Goal: Obtain resource: Download file/media

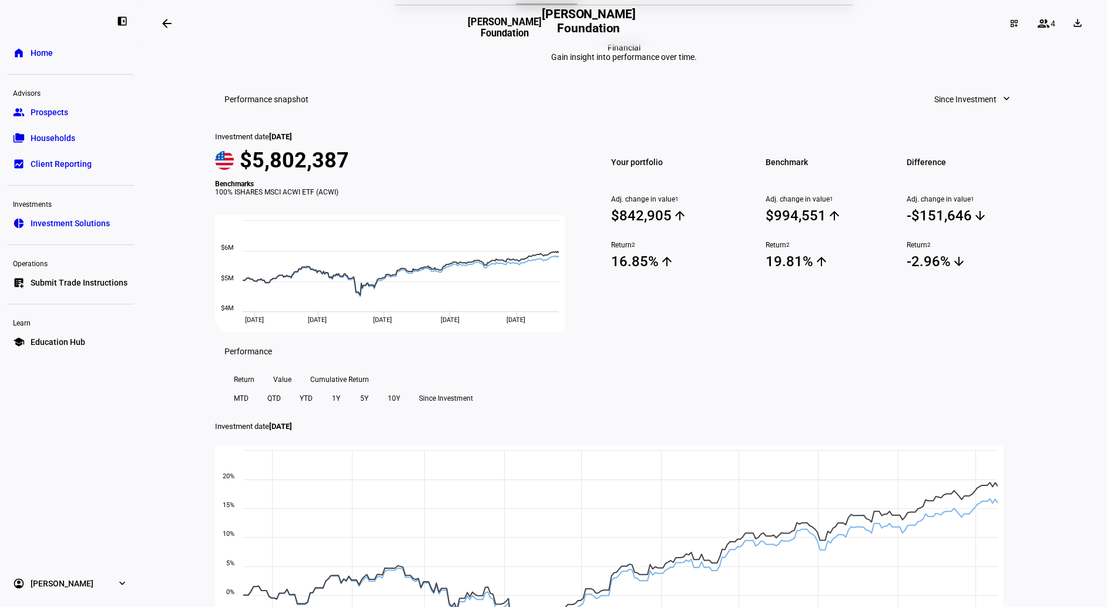
scroll to position [82, 0]
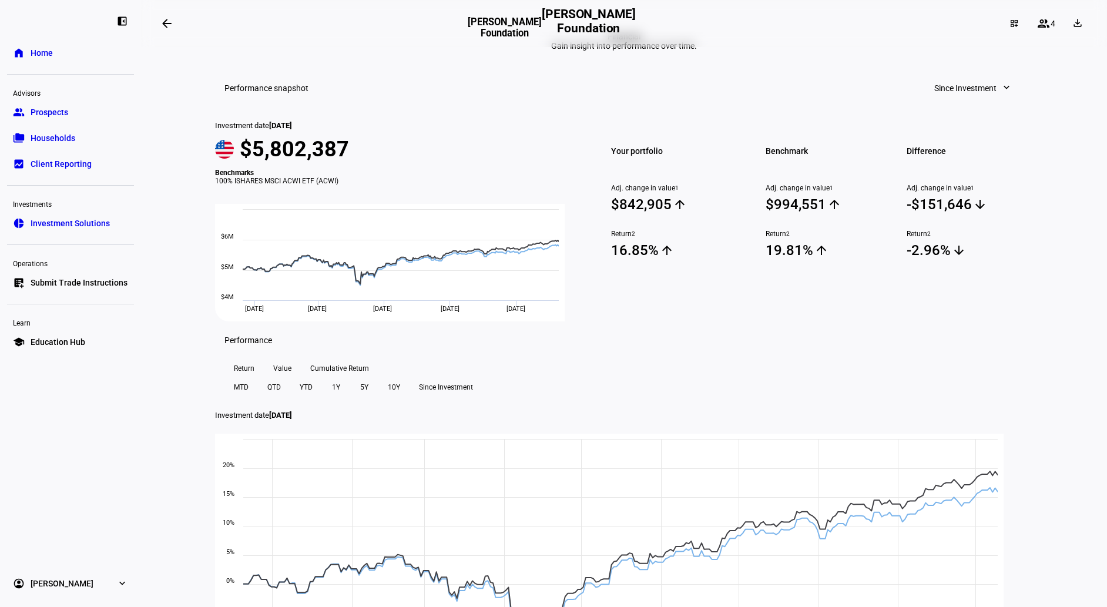
click at [944, 100] on span "Since Investment" at bounding box center [965, 88] width 62 height 24
click at [952, 236] on div "Year to Date" at bounding box center [969, 240] width 98 height 9
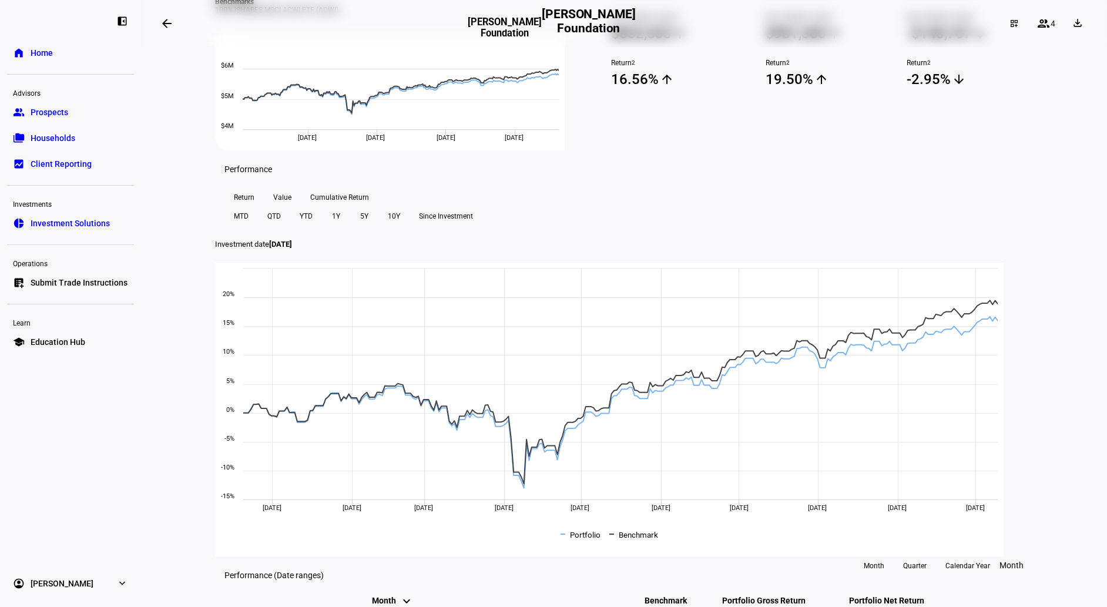
scroll to position [271, 0]
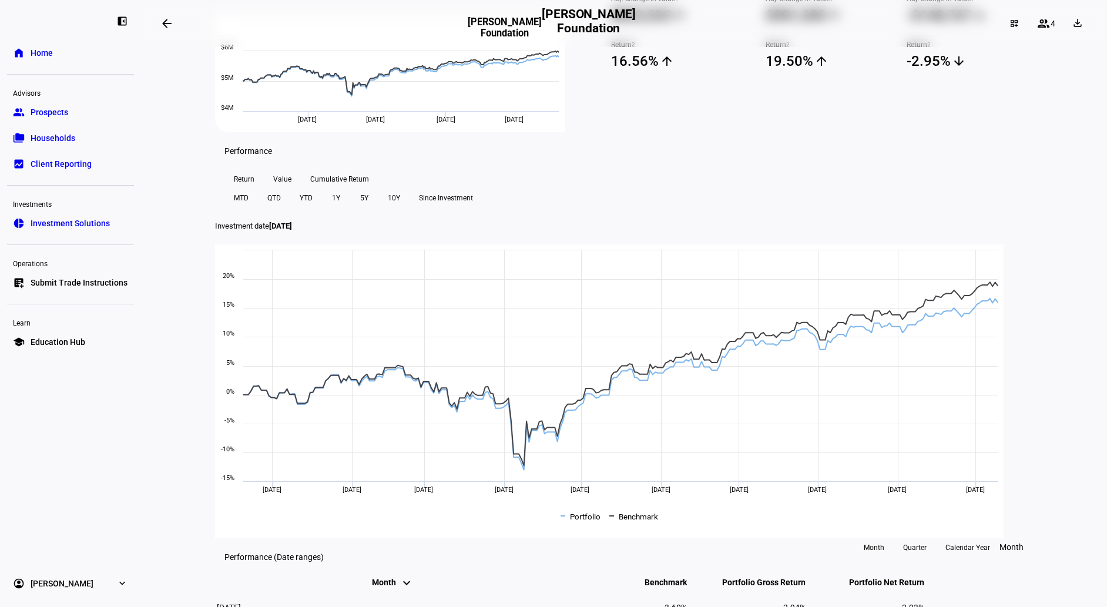
click at [313, 207] on span "YTD" at bounding box center [306, 198] width 13 height 19
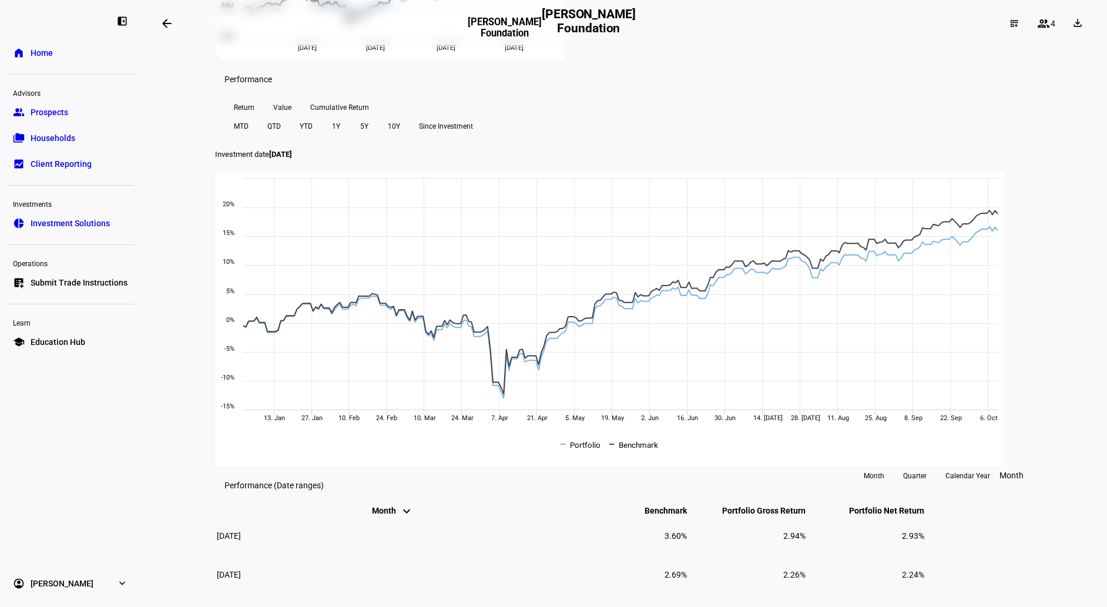
scroll to position [345, 0]
click at [61, 162] on span "Client Reporting" at bounding box center [61, 164] width 61 height 12
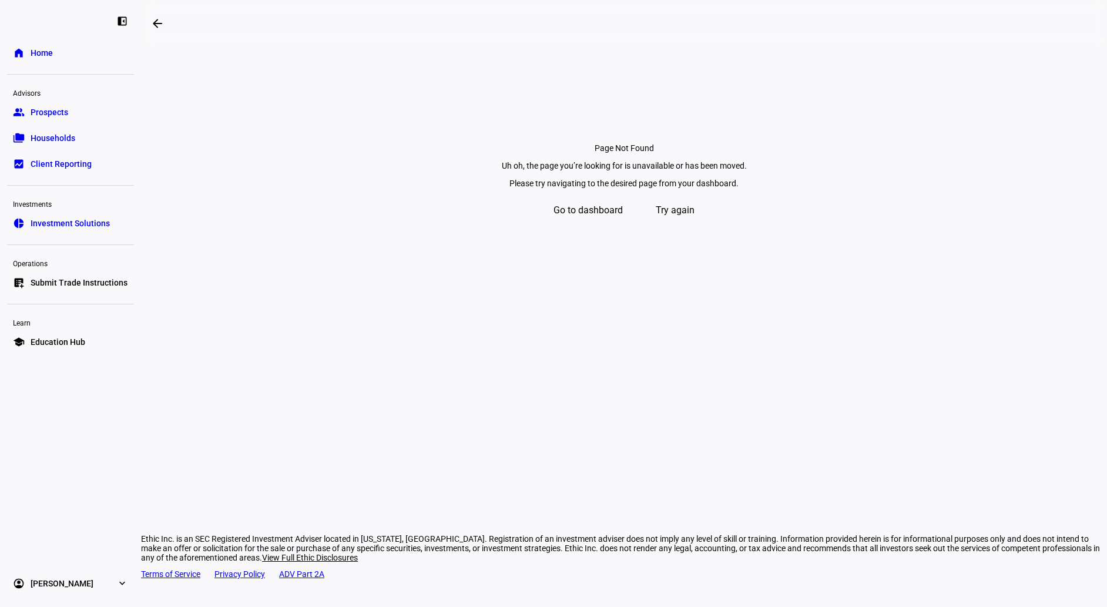
click at [597, 225] on span "Go to dashboard" at bounding box center [588, 210] width 69 height 28
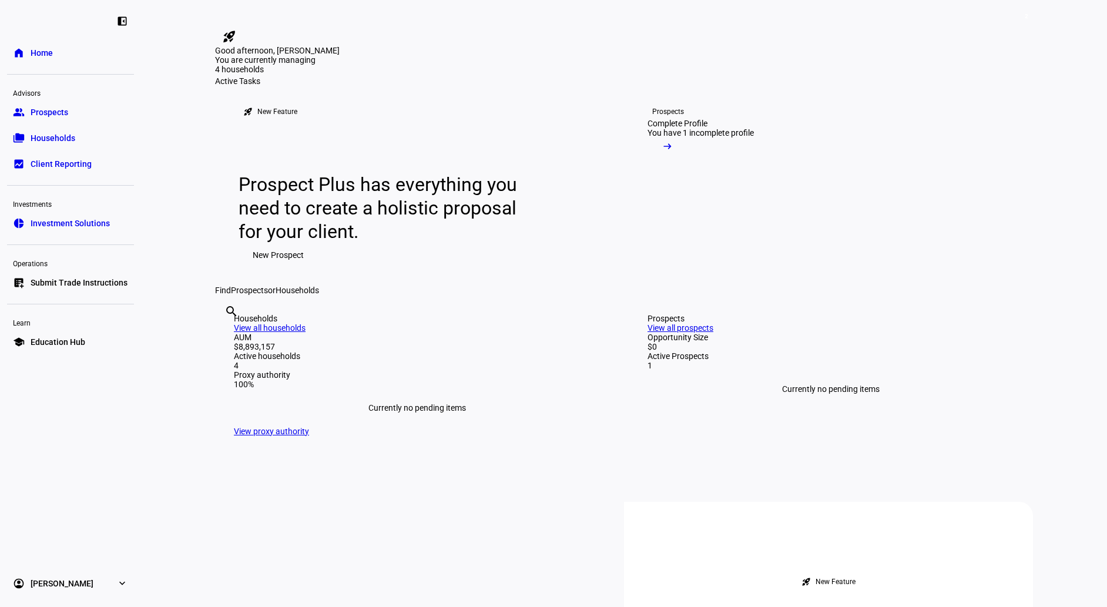
click at [53, 159] on span "Client Reporting" at bounding box center [61, 164] width 61 height 12
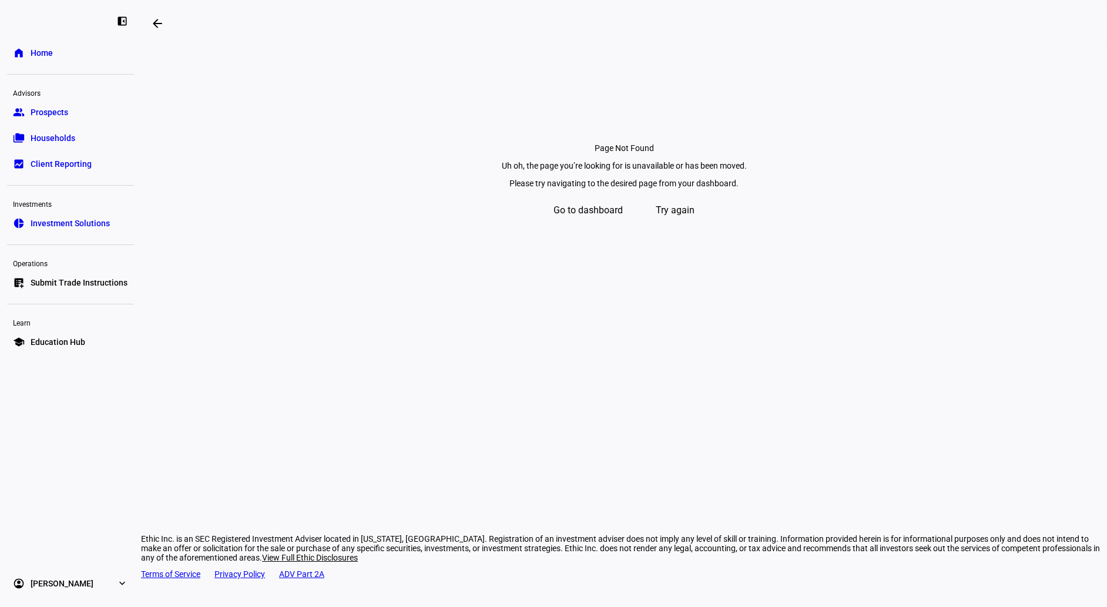
click at [613, 225] on span "Go to dashboard" at bounding box center [588, 210] width 69 height 28
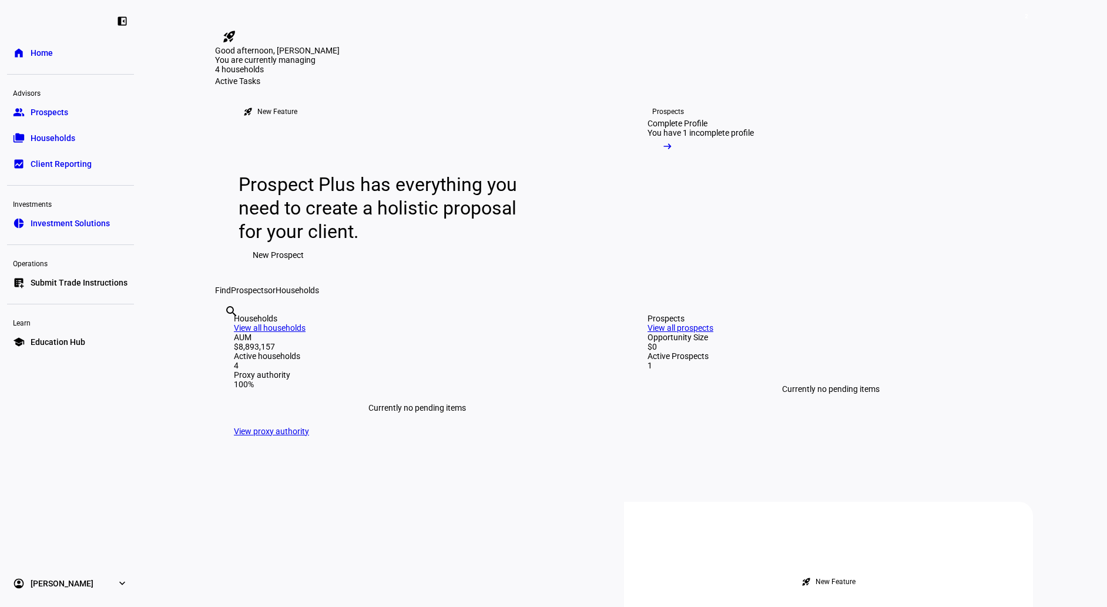
click at [51, 142] on span "Households" at bounding box center [53, 138] width 45 height 12
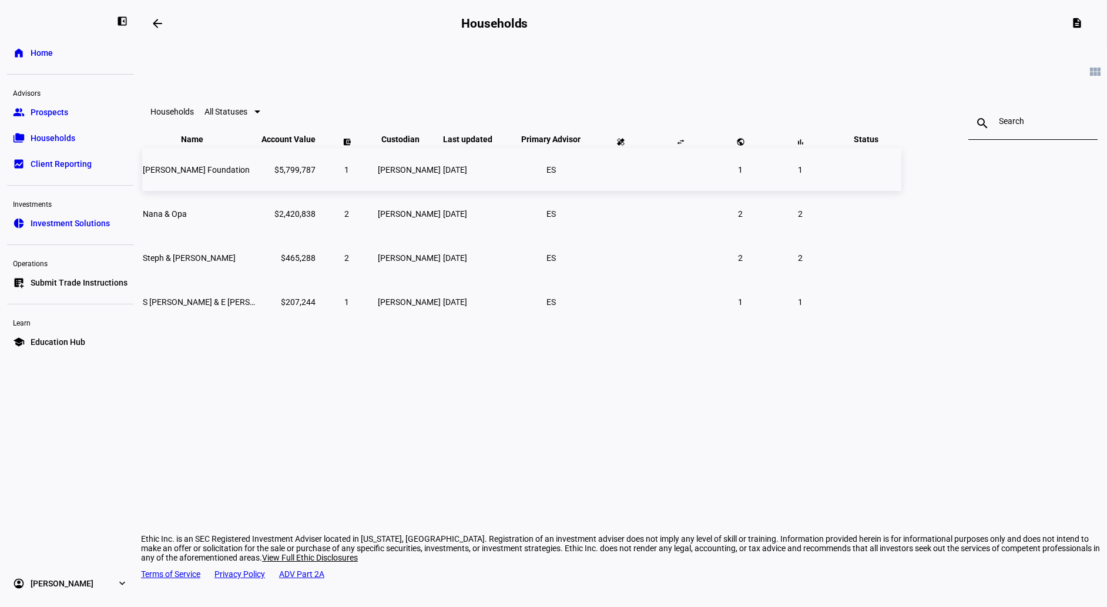
click at [250, 175] on span "[PERSON_NAME] Foundation" at bounding box center [196, 169] width 107 height 9
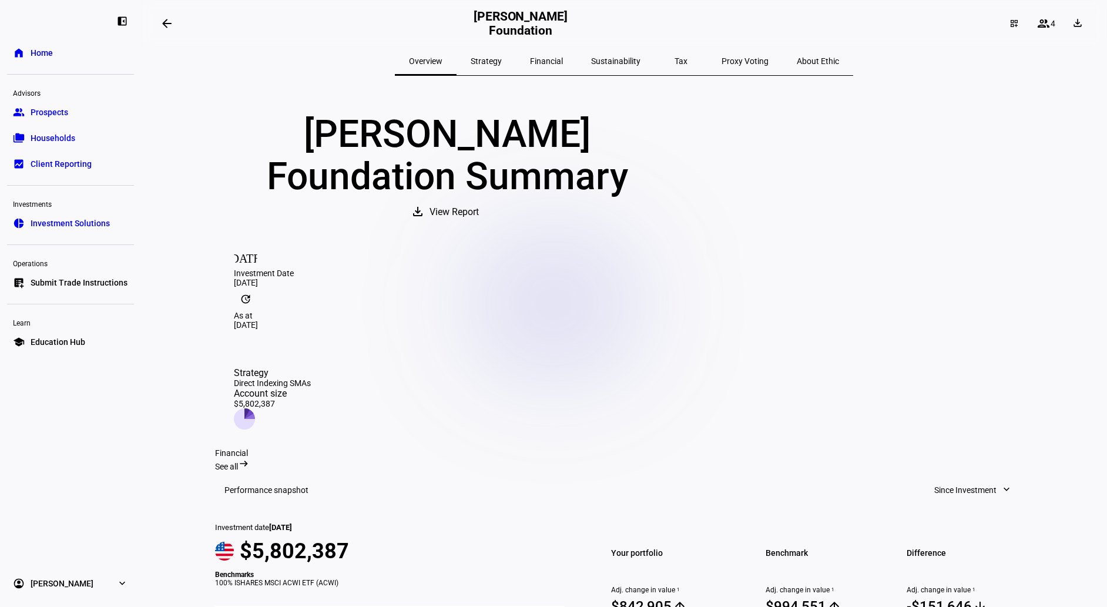
click at [66, 168] on span "Client Reporting" at bounding box center [61, 164] width 61 height 12
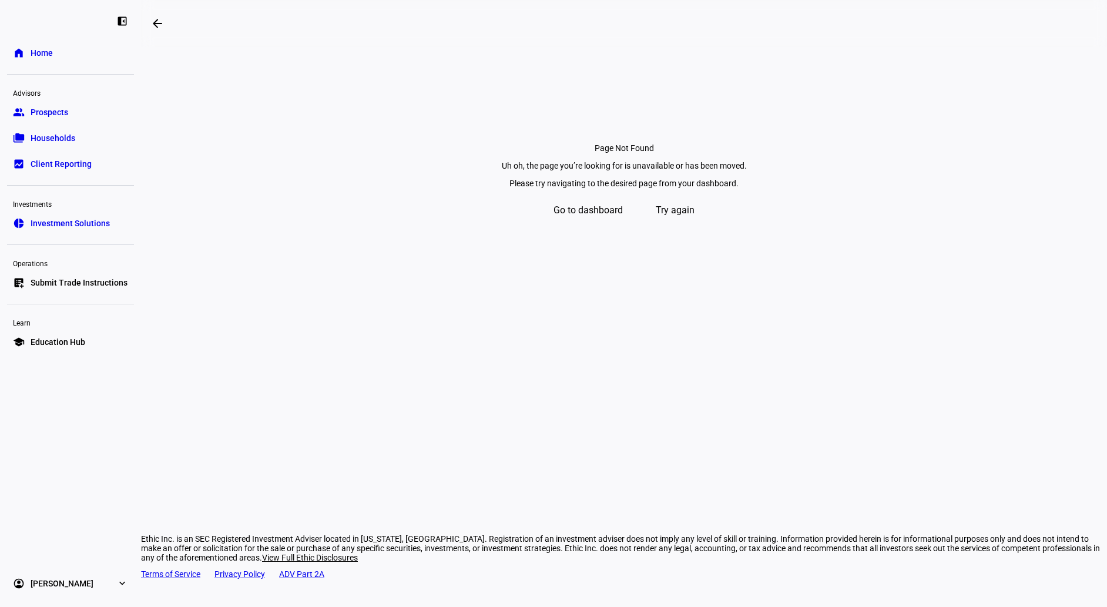
click at [659, 225] on span at bounding box center [675, 210] width 72 height 28
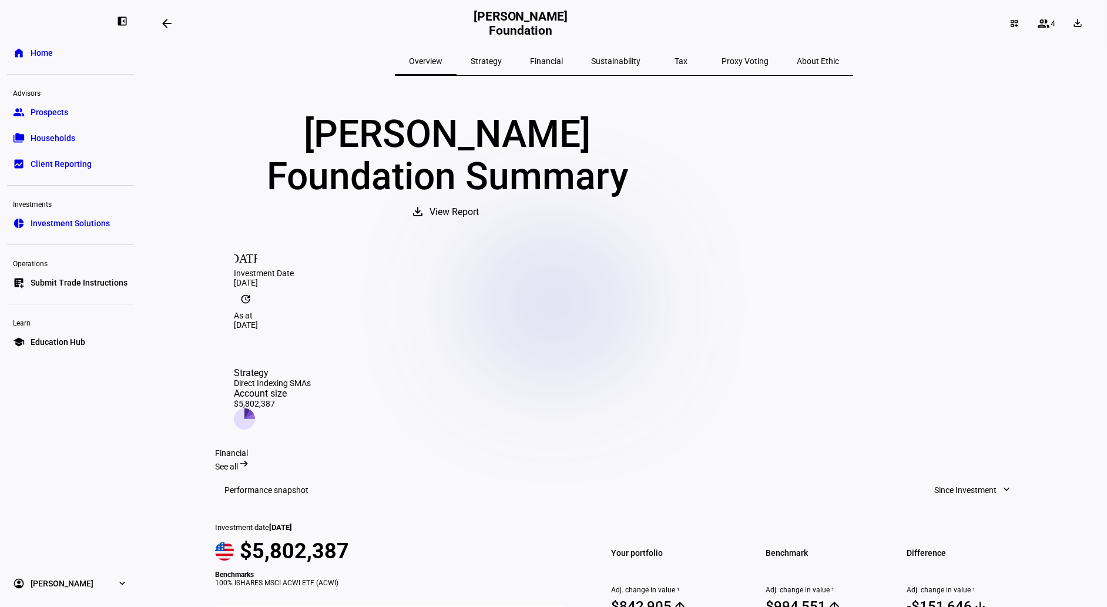
click at [41, 161] on span "Client Reporting" at bounding box center [61, 164] width 61 height 12
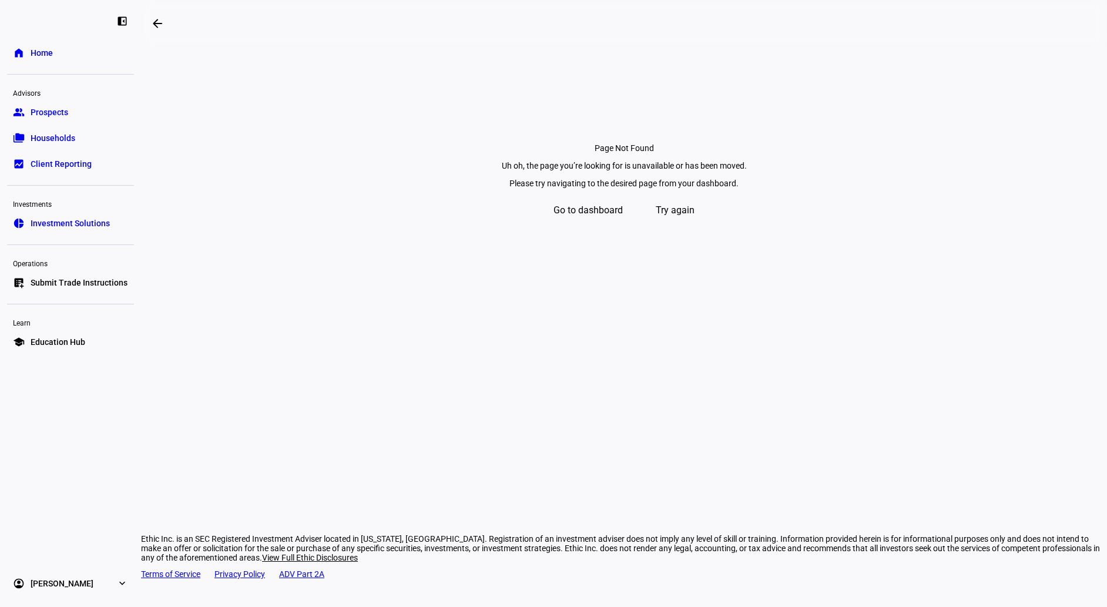
click at [41, 161] on span "Client Reporting" at bounding box center [61, 164] width 61 height 12
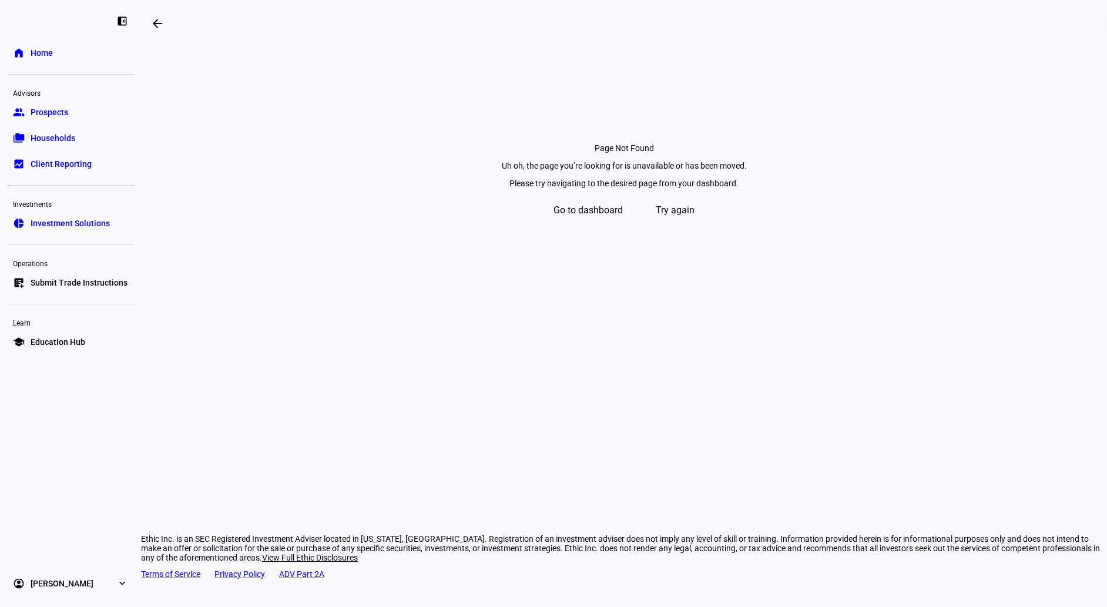
click at [41, 161] on span "Client Reporting" at bounding box center [61, 164] width 61 height 12
click at [368, 223] on div "Uh oh, the page you’re looking for is unavailable or has been moved. Please try…" at bounding box center [624, 192] width 938 height 63
click at [682, 225] on span "Try again" at bounding box center [675, 210] width 39 height 28
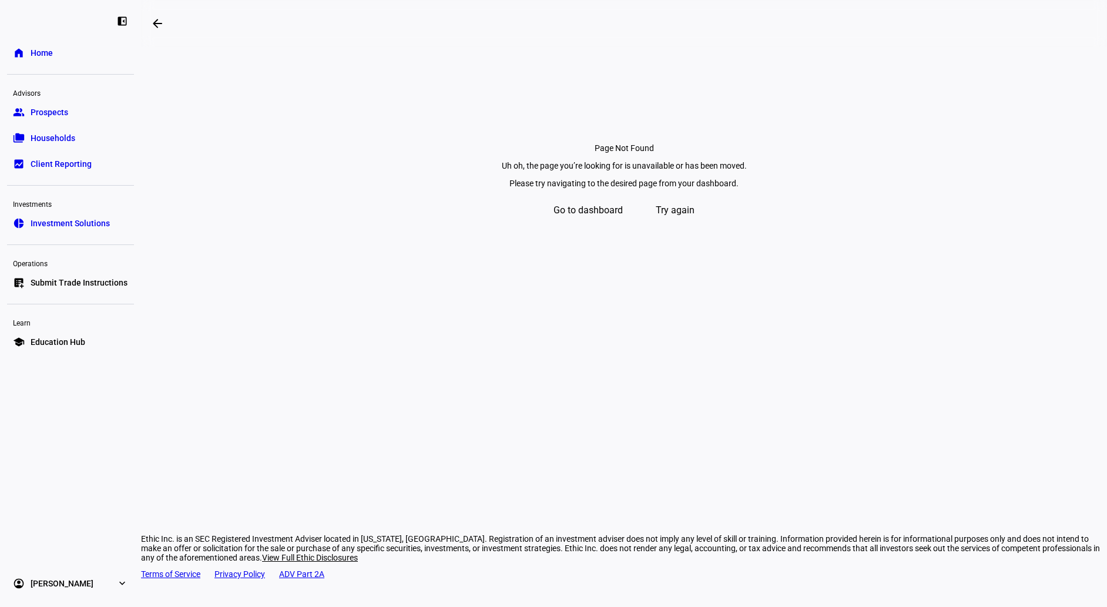
click at [578, 225] on span "Go to dashboard" at bounding box center [588, 210] width 69 height 28
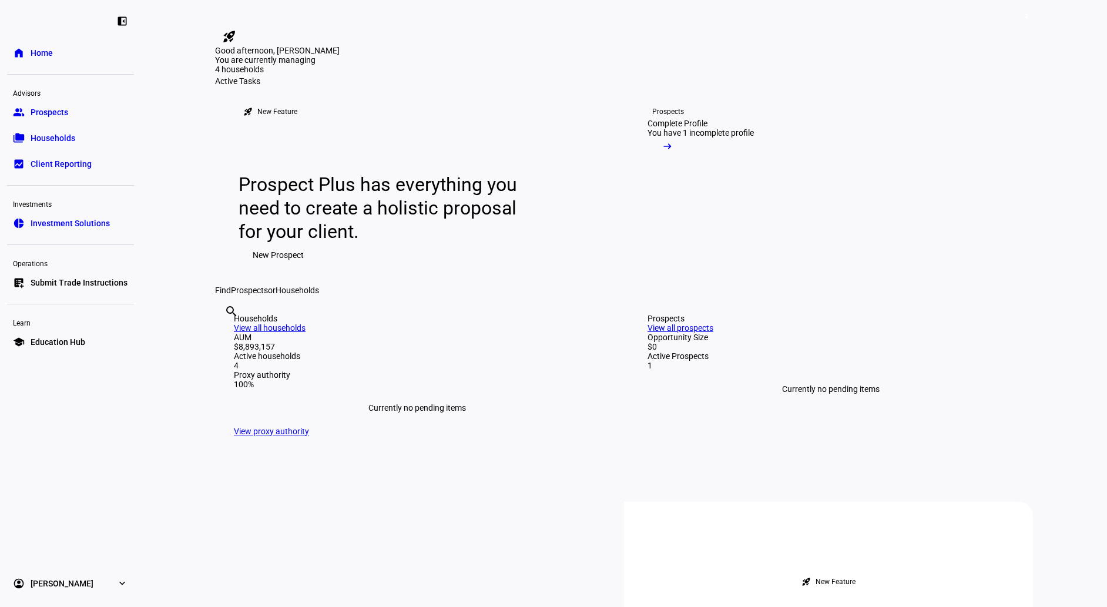
click at [236, 29] on mat-icon "rocket_launch" at bounding box center [229, 36] width 14 height 14
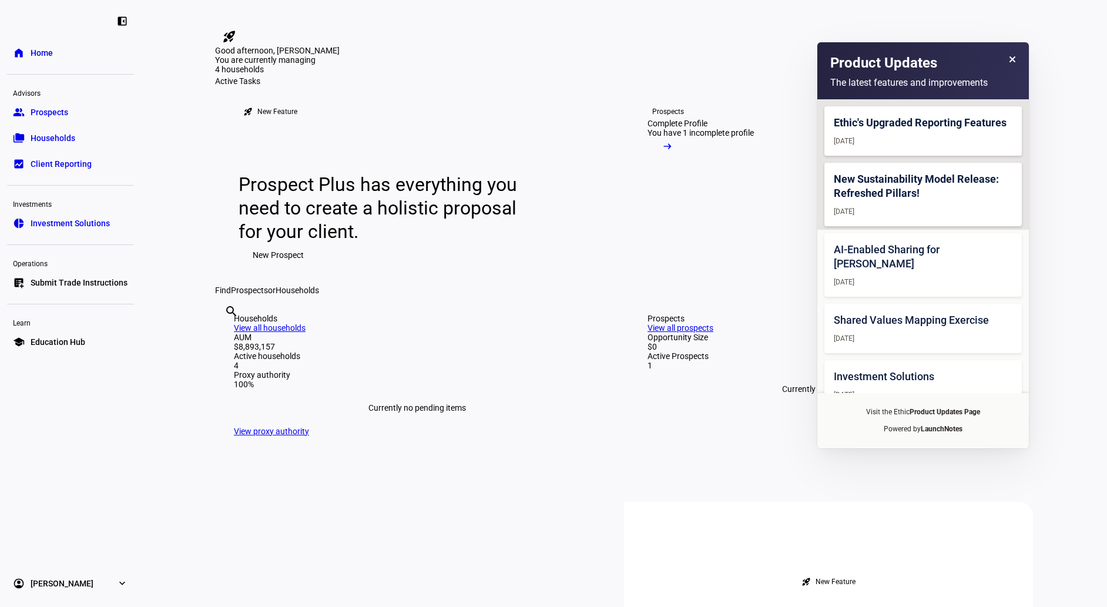
click at [51, 167] on span "Client Reporting" at bounding box center [61, 164] width 61 height 12
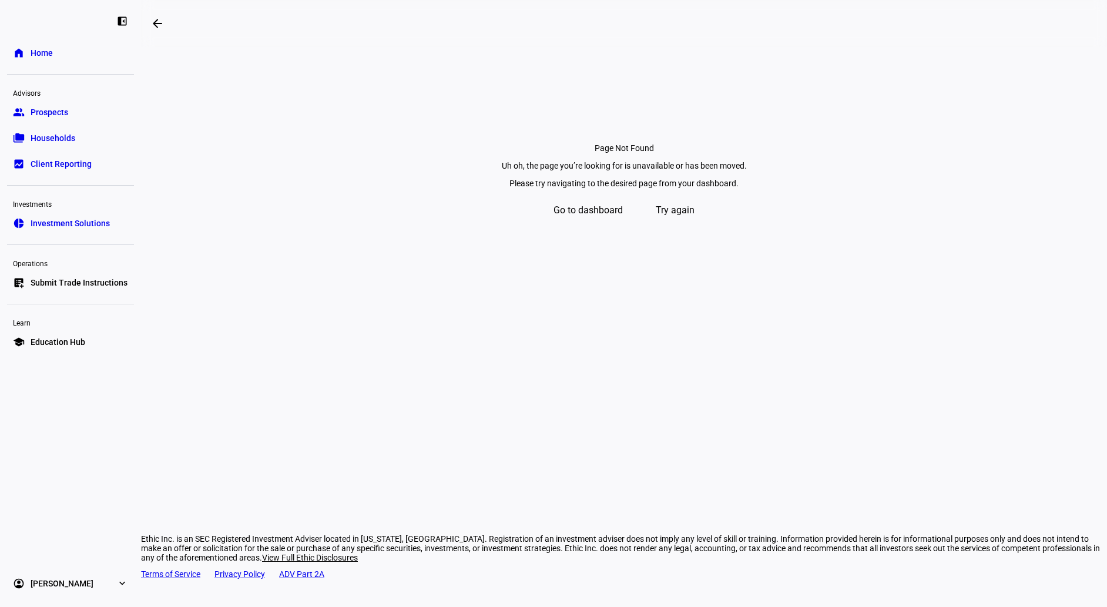
click at [45, 142] on span "Households" at bounding box center [53, 138] width 45 height 12
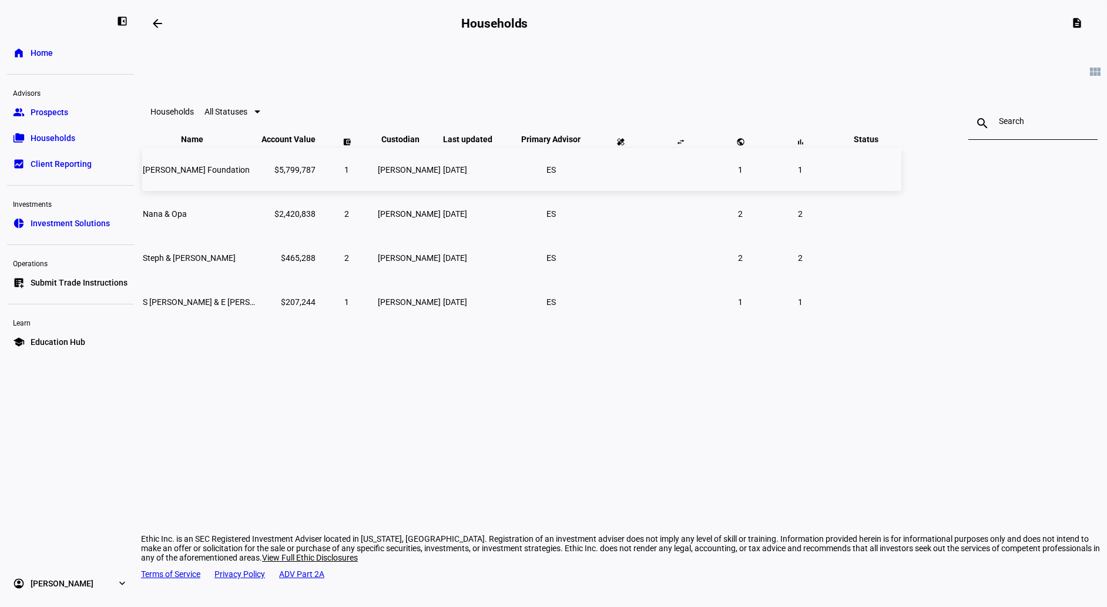
click at [250, 175] on span "[PERSON_NAME] Foundation" at bounding box center [196, 169] width 107 height 9
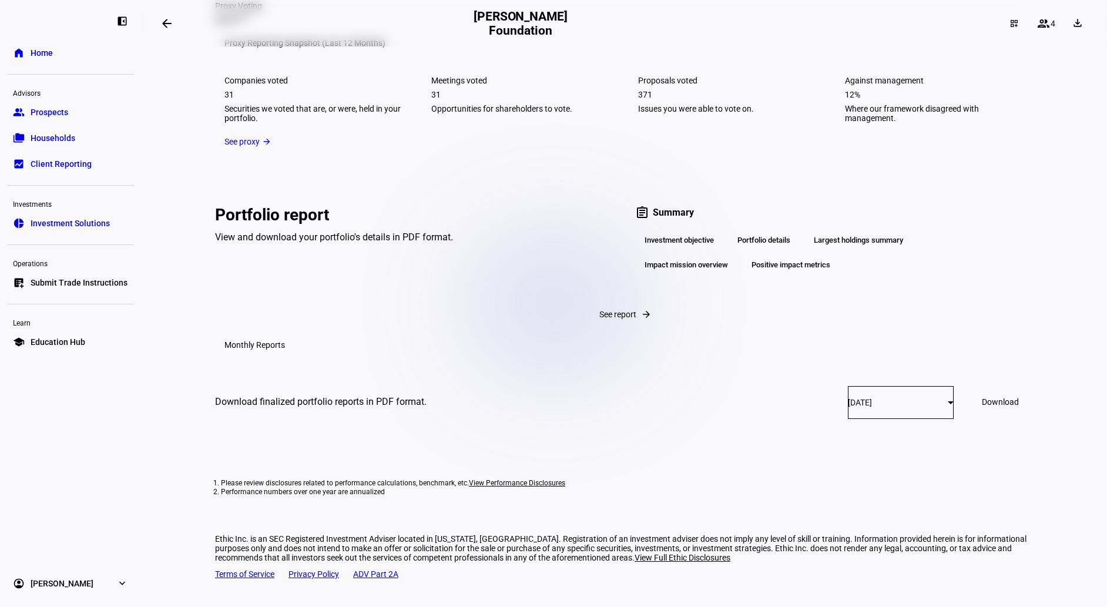
scroll to position [1686, 0]
click at [982, 407] on span "Download" at bounding box center [1000, 401] width 37 height 9
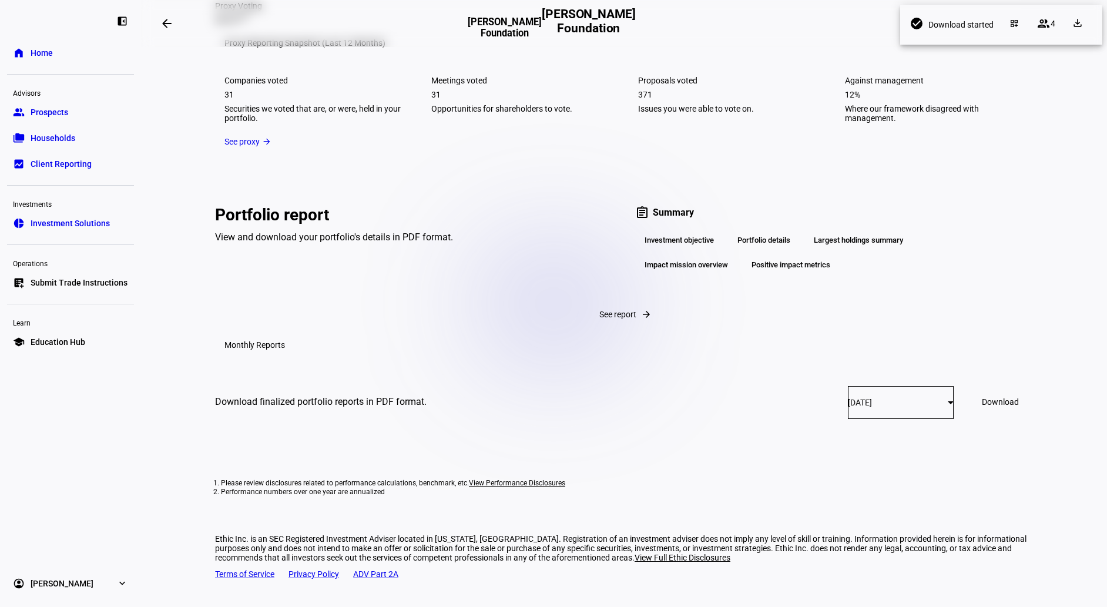
scroll to position [1705, 0]
click at [982, 407] on span "Download" at bounding box center [1000, 401] width 37 height 9
click at [761, 230] on div "Portfolio details" at bounding box center [764, 240] width 72 height 20
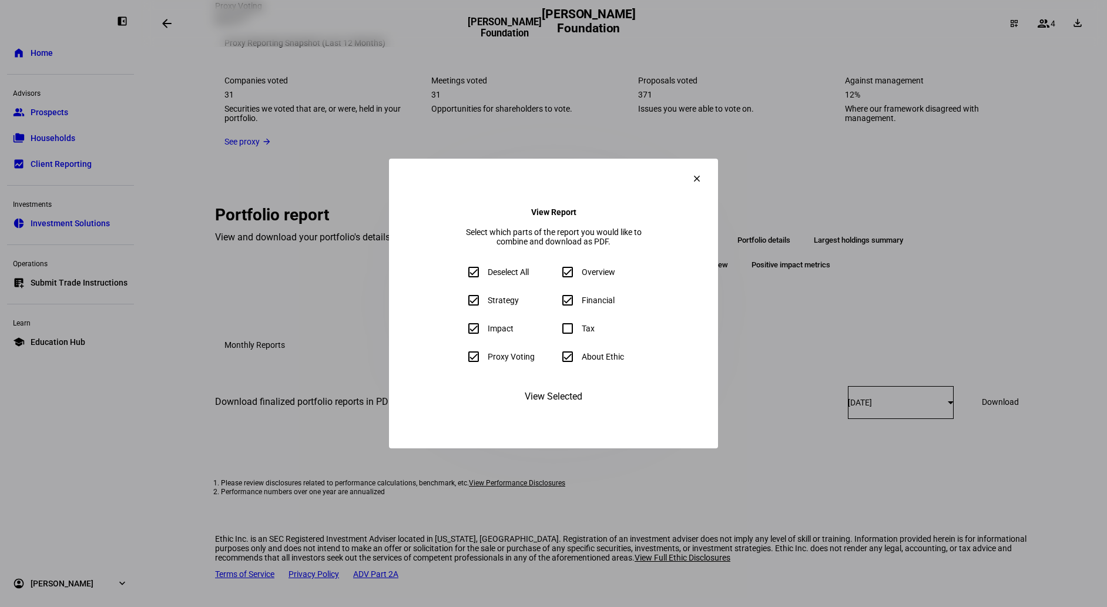
click at [567, 332] on eth-form-field-wrapper "Tax" at bounding box center [600, 329] width 89 height 24
click at [549, 411] on span "View Selected" at bounding box center [554, 397] width 58 height 28
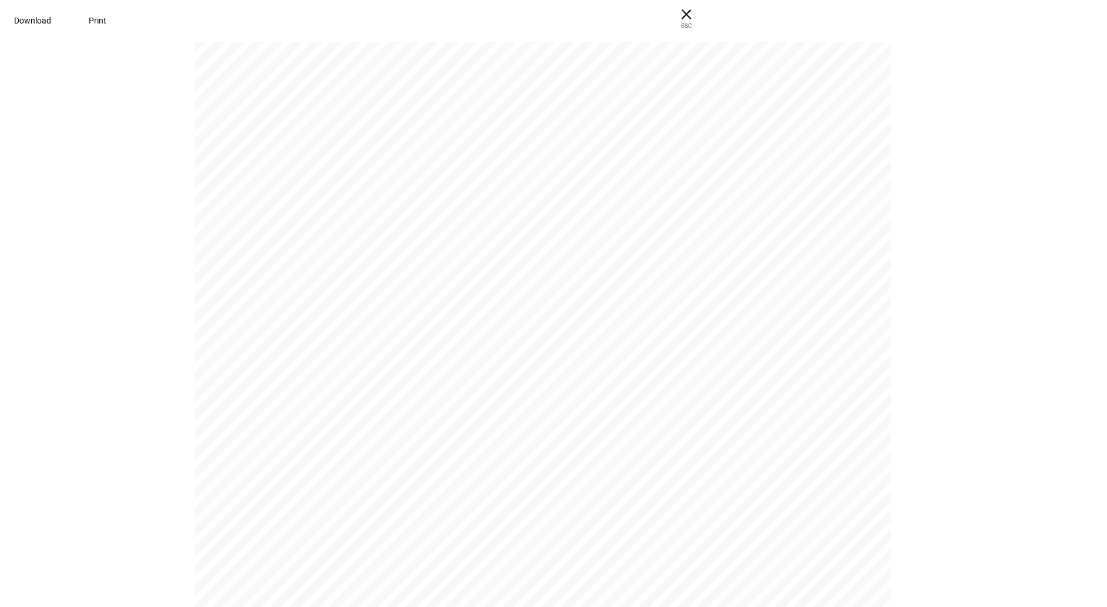
scroll to position [0, 0]
